Goal: Task Accomplishment & Management: Manage account settings

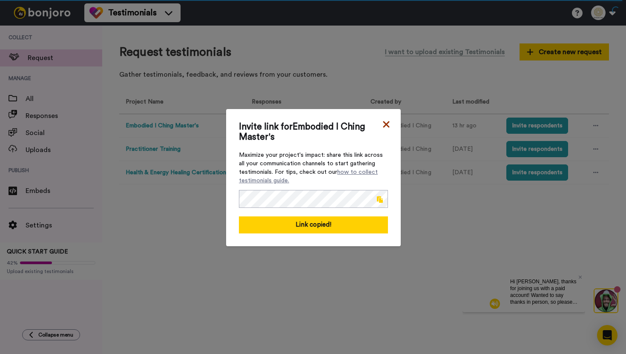
click at [384, 126] on icon at bounding box center [386, 124] width 6 height 6
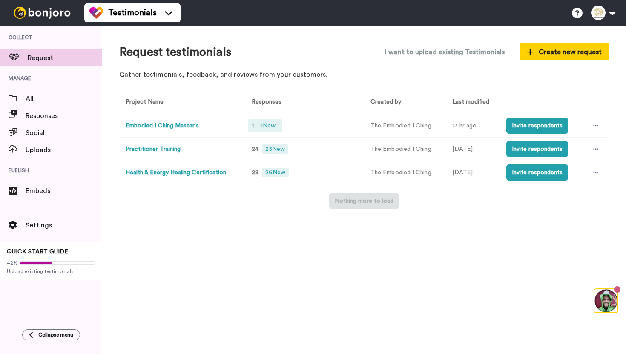
click at [261, 126] on span "1 New" at bounding box center [268, 125] width 22 height 9
